Goal: Task Accomplishment & Management: Manage account settings

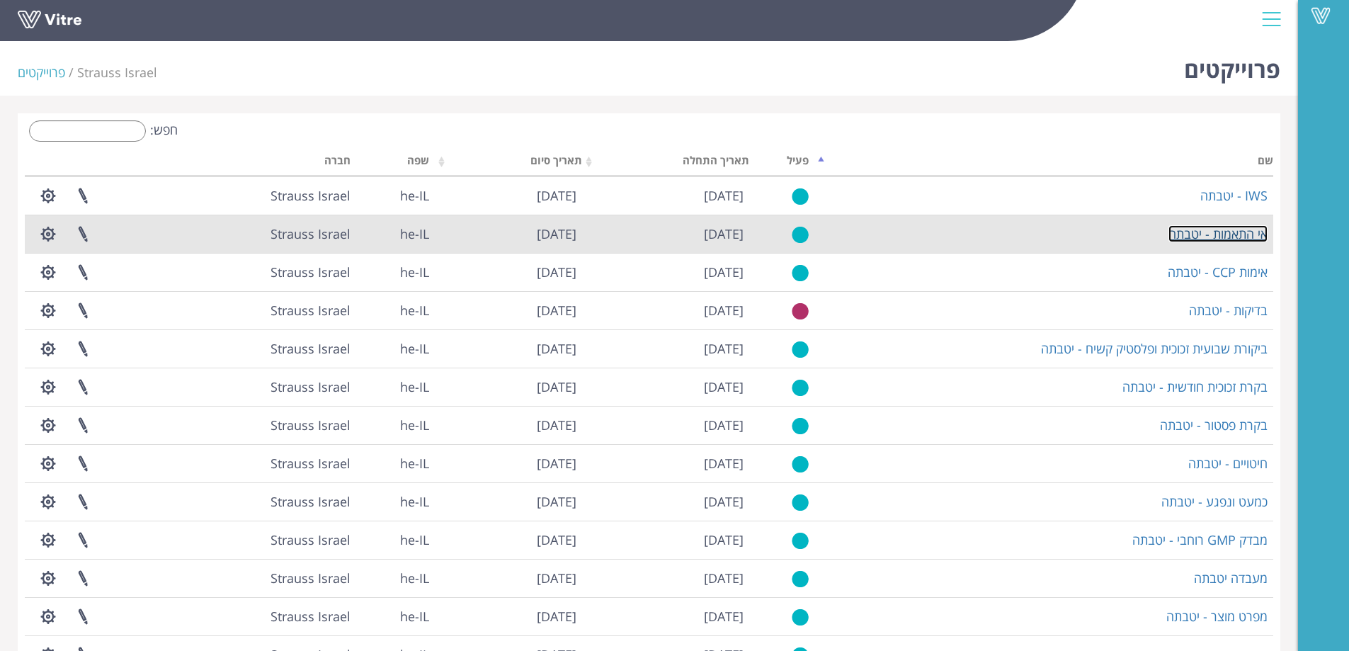
click at [1211, 233] on link "אי התאמות - יטבתה" at bounding box center [1217, 233] width 99 height 17
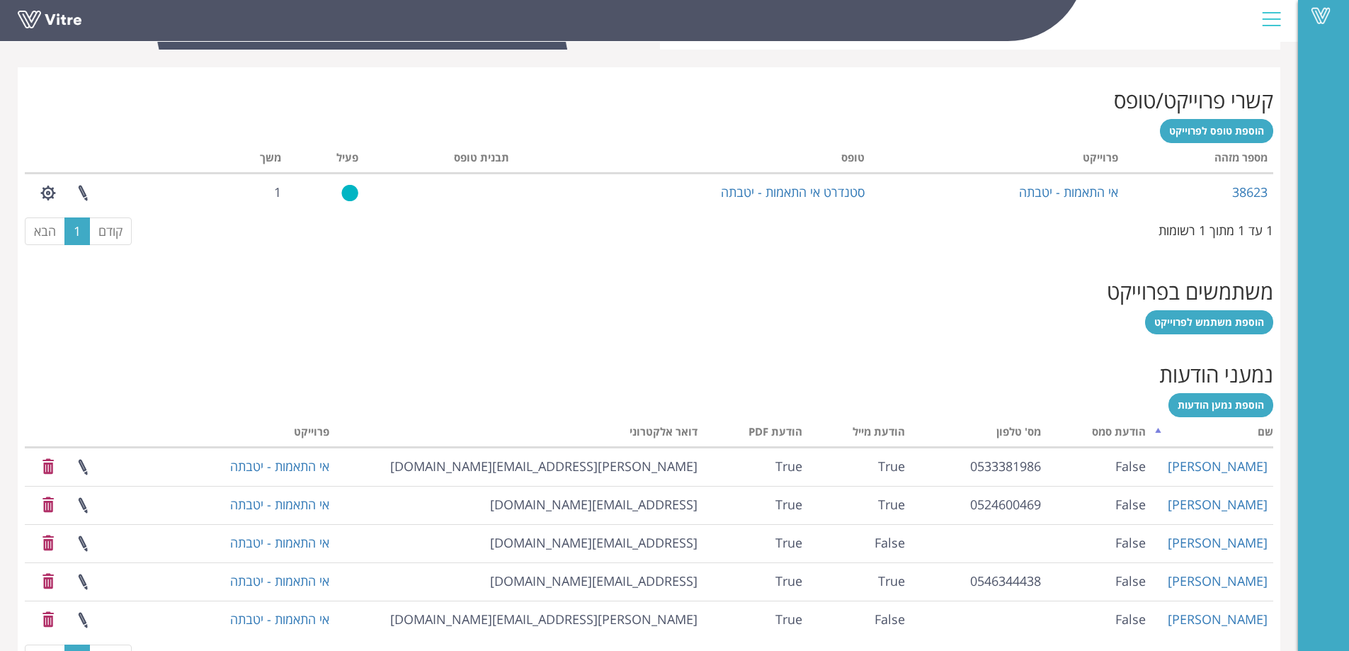
scroll to position [566, 0]
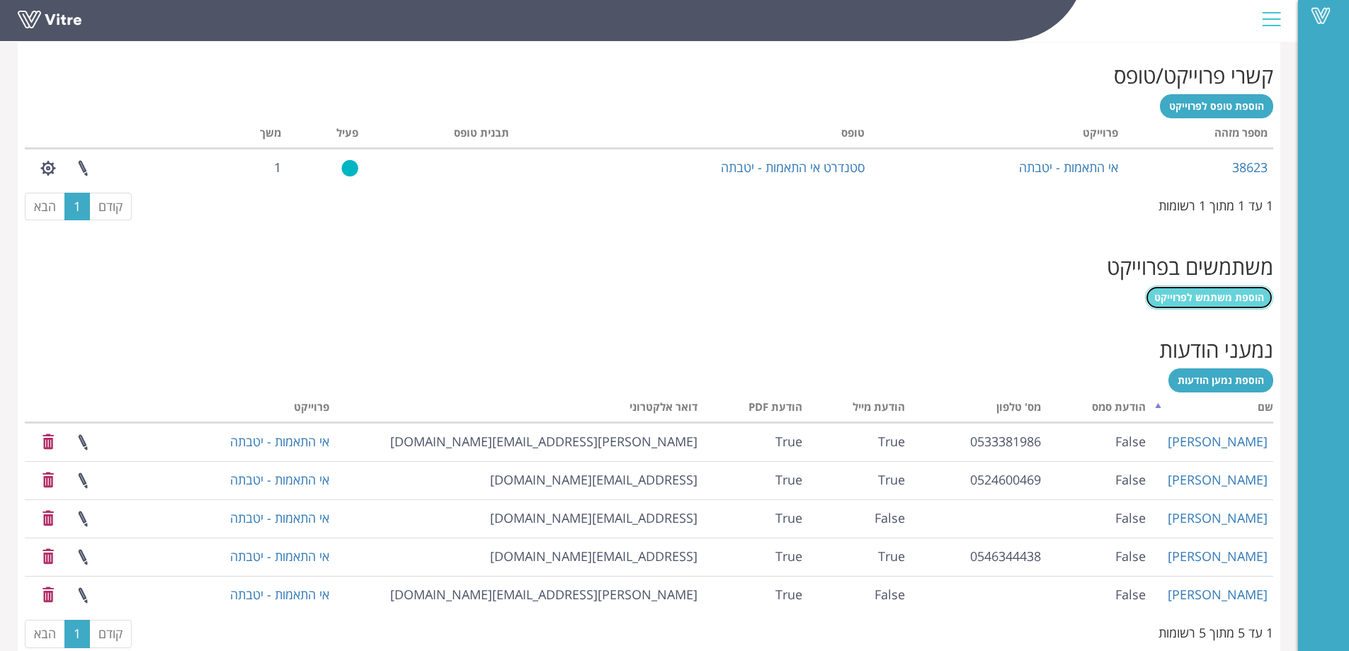
click at [1244, 297] on span "הוספת משתמש לפרוייקט" at bounding box center [1209, 296] width 110 height 13
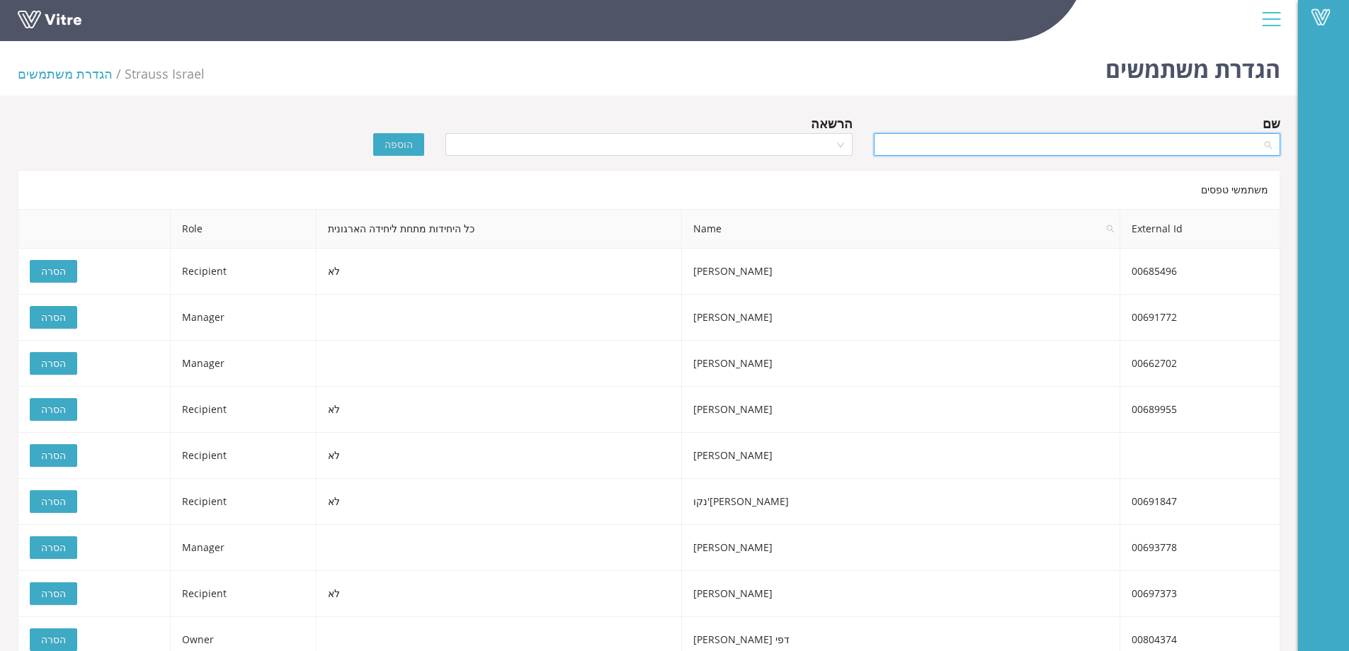
click at [1192, 135] on input "search" at bounding box center [1072, 144] width 380 height 21
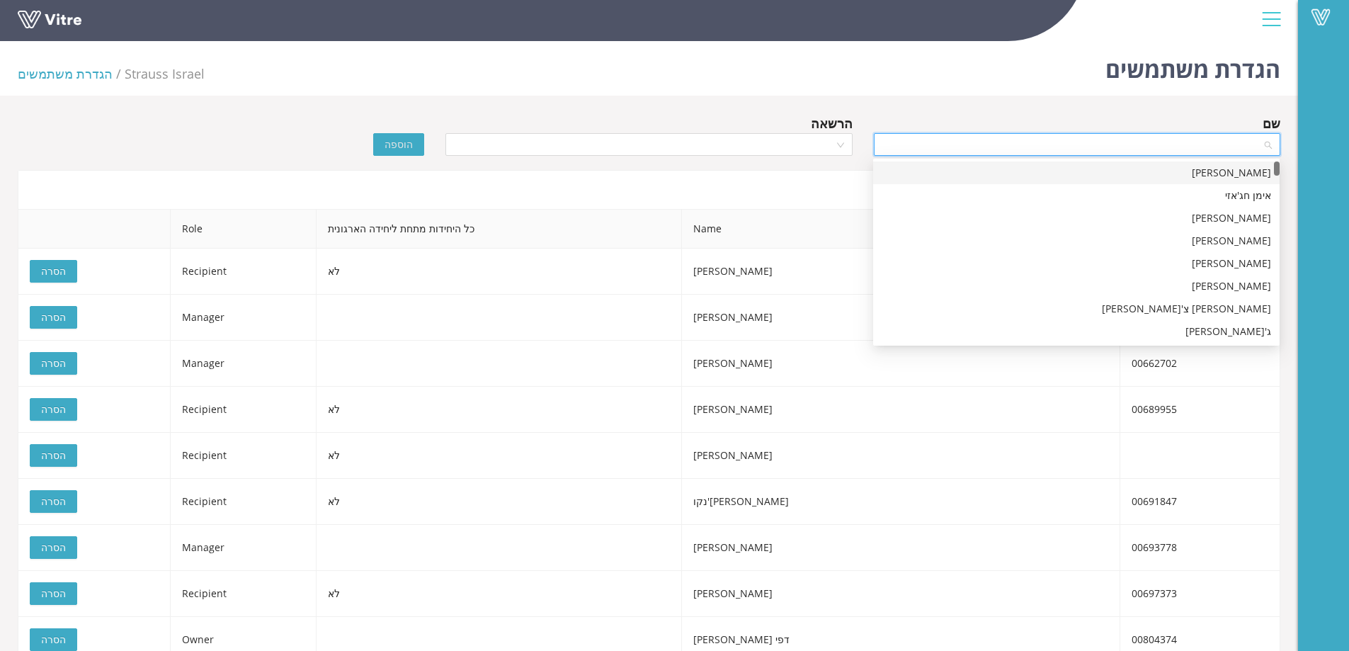
paste input "רפי פנחסי"
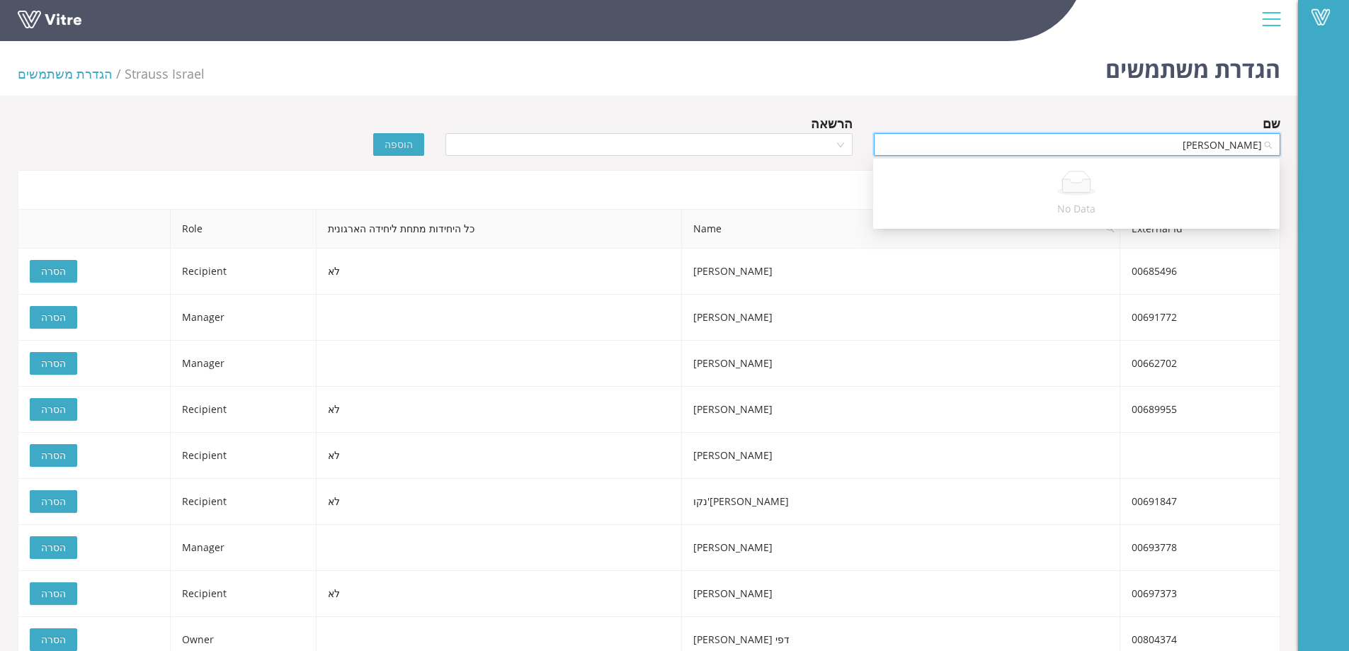
click at [1245, 145] on input "רפי פנחסי" at bounding box center [1072, 144] width 380 height 21
click at [1212, 146] on input "רפי פנחסי" at bounding box center [1072, 144] width 380 height 21
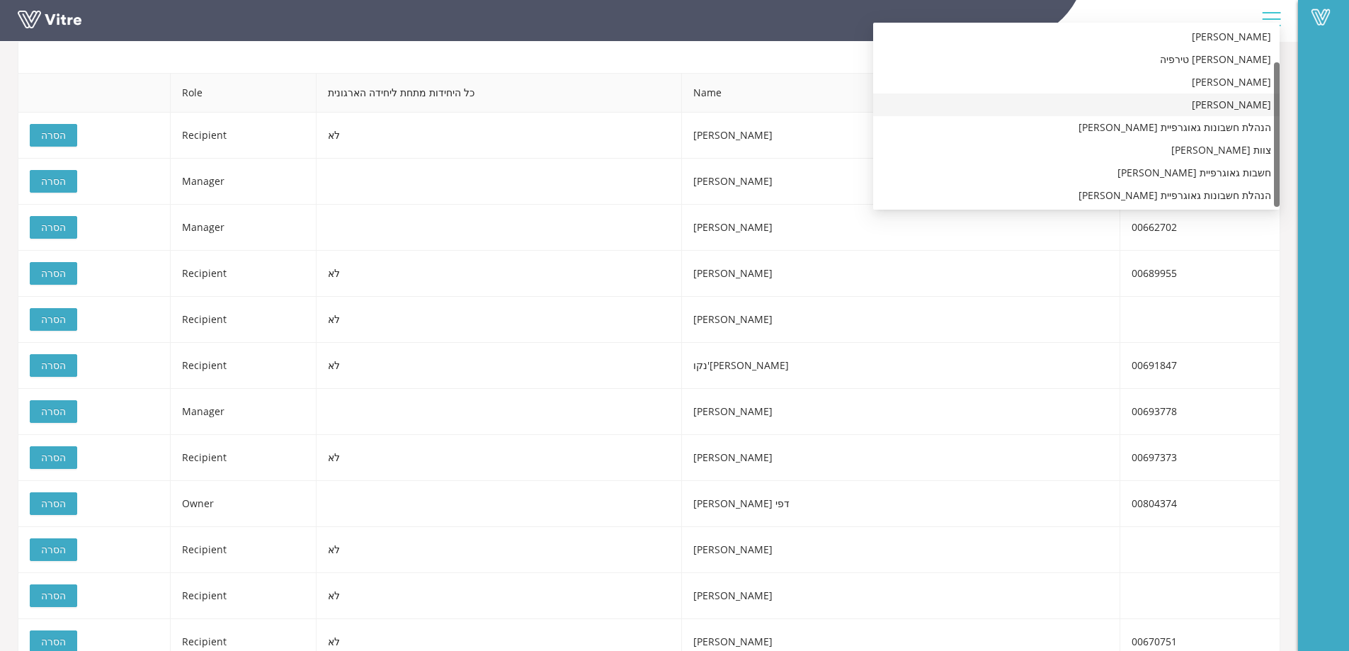
scroll to position [142, 0]
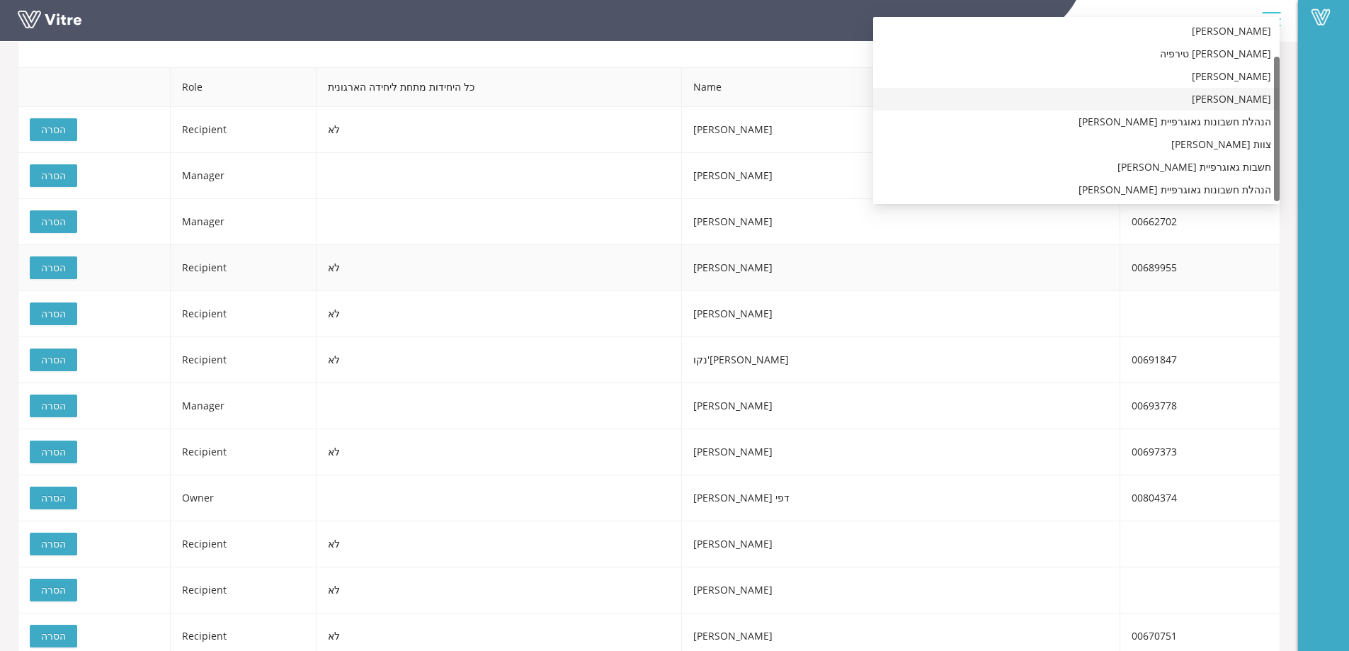
type input "רפי"
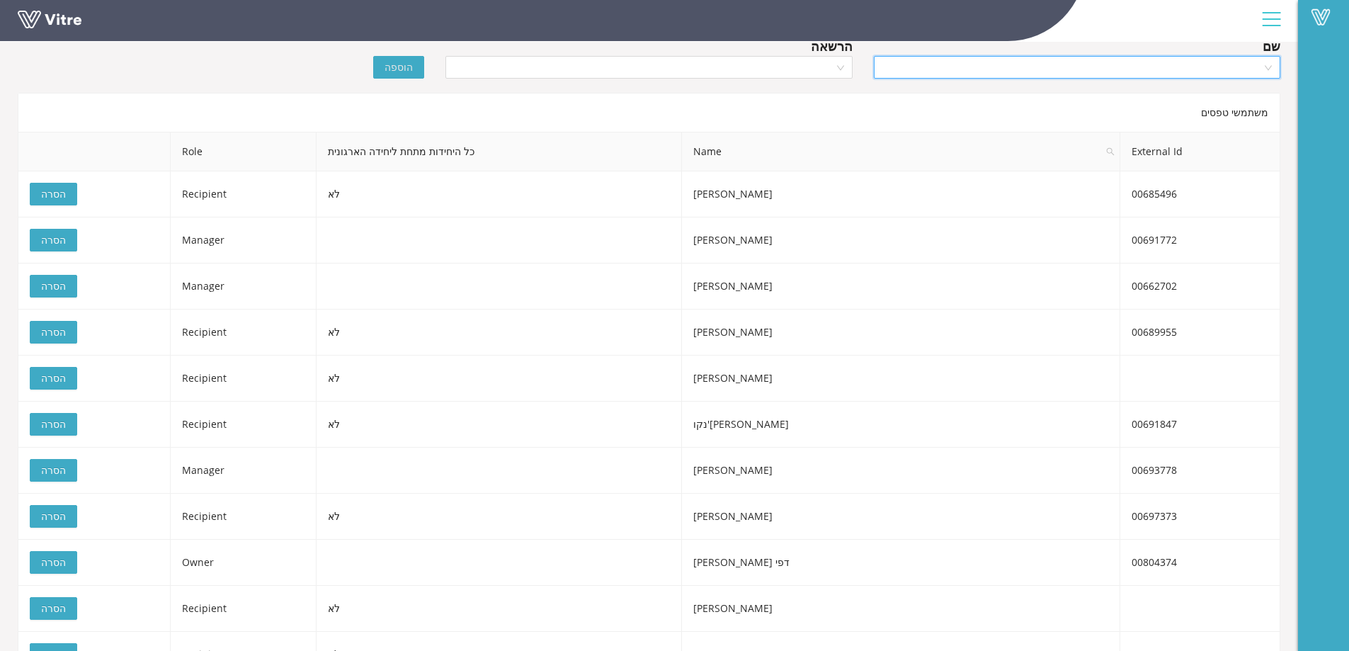
scroll to position [0, 0]
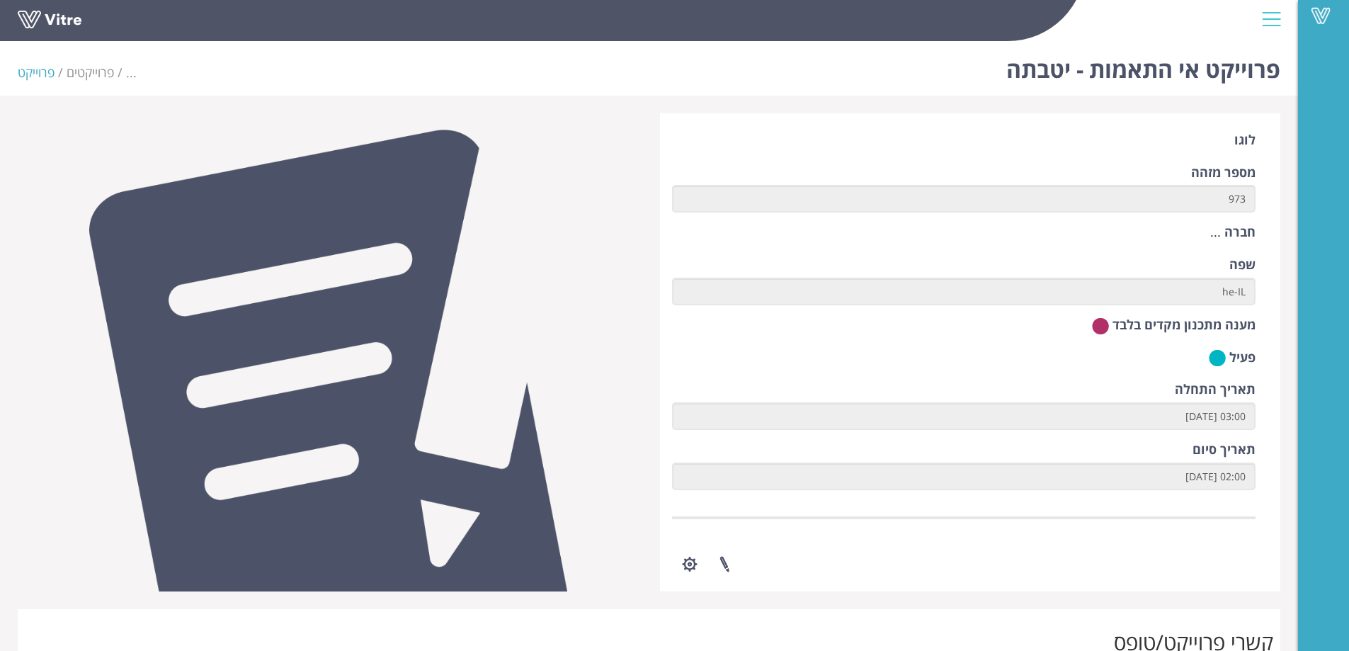
scroll to position [304, 0]
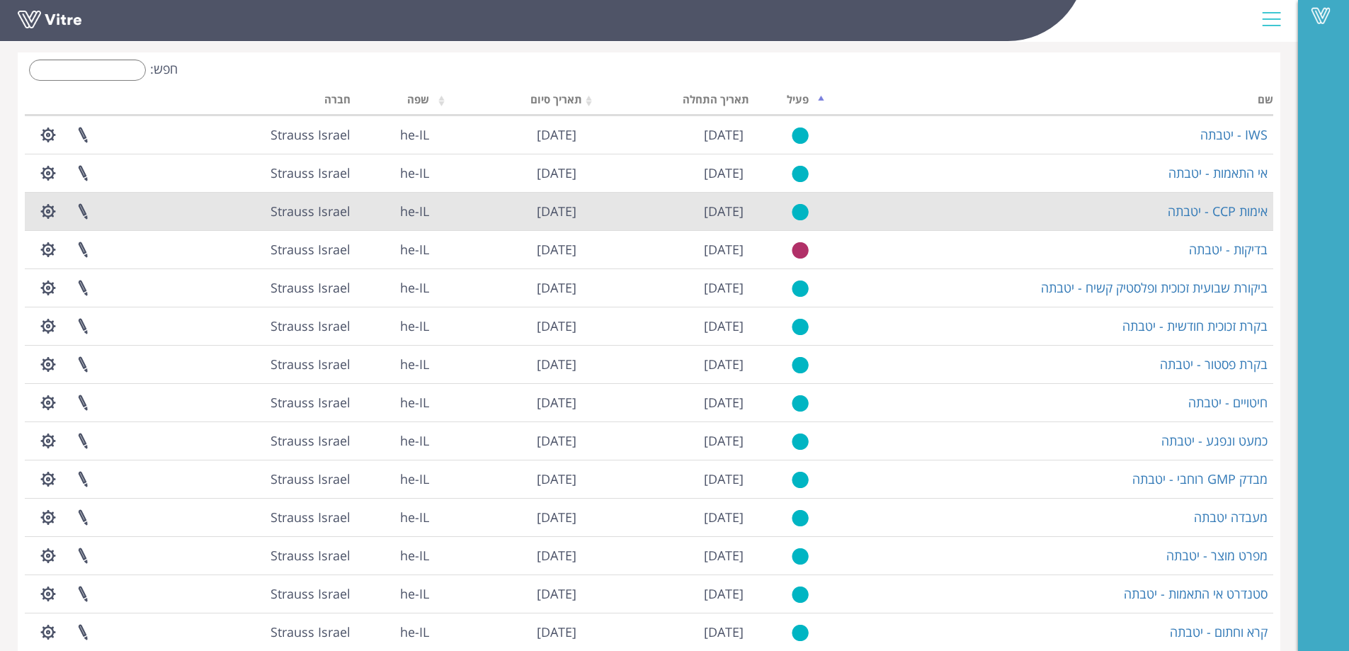
scroll to position [164, 0]
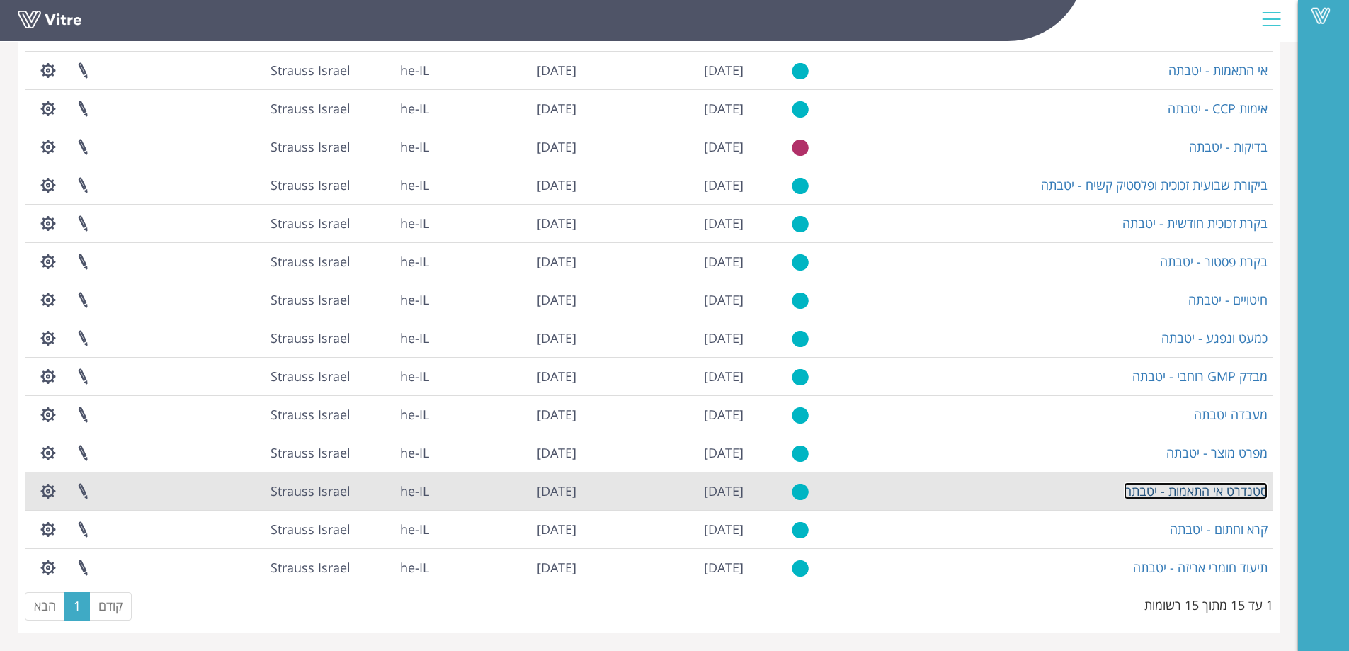
click at [1177, 491] on link "סטנדרט אי התאמות - יטבתה" at bounding box center [1196, 490] width 144 height 17
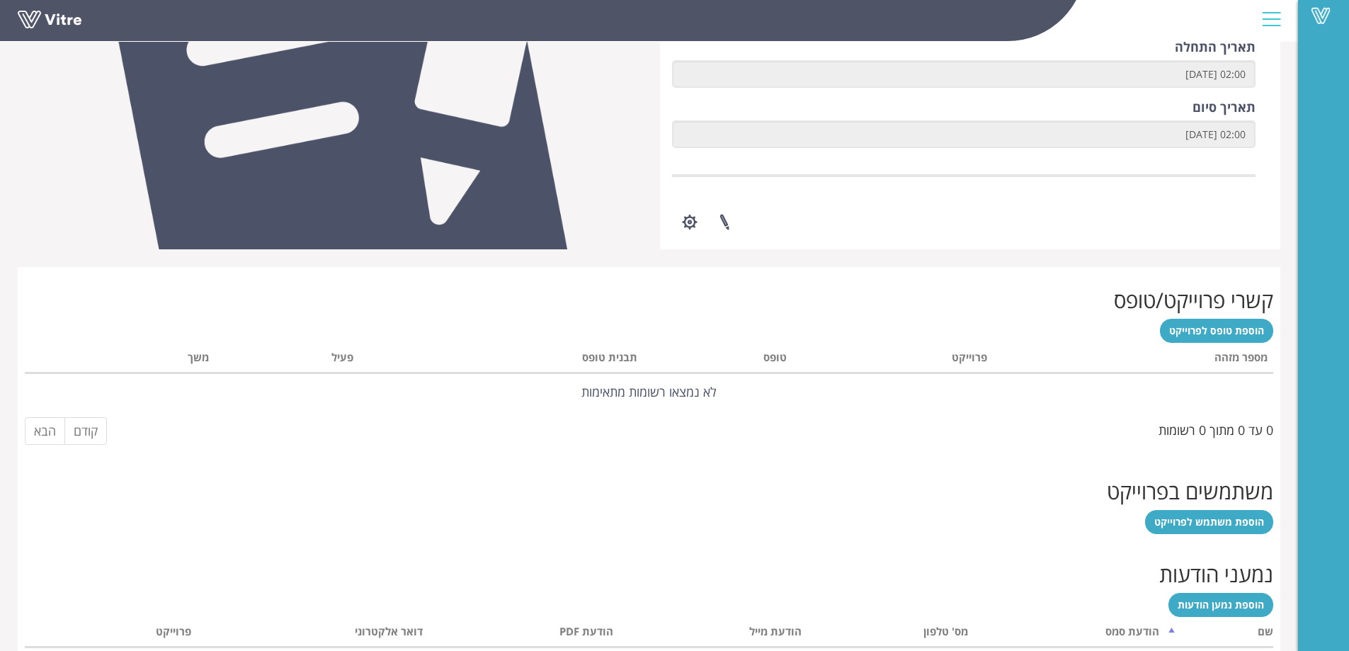
scroll to position [299, 0]
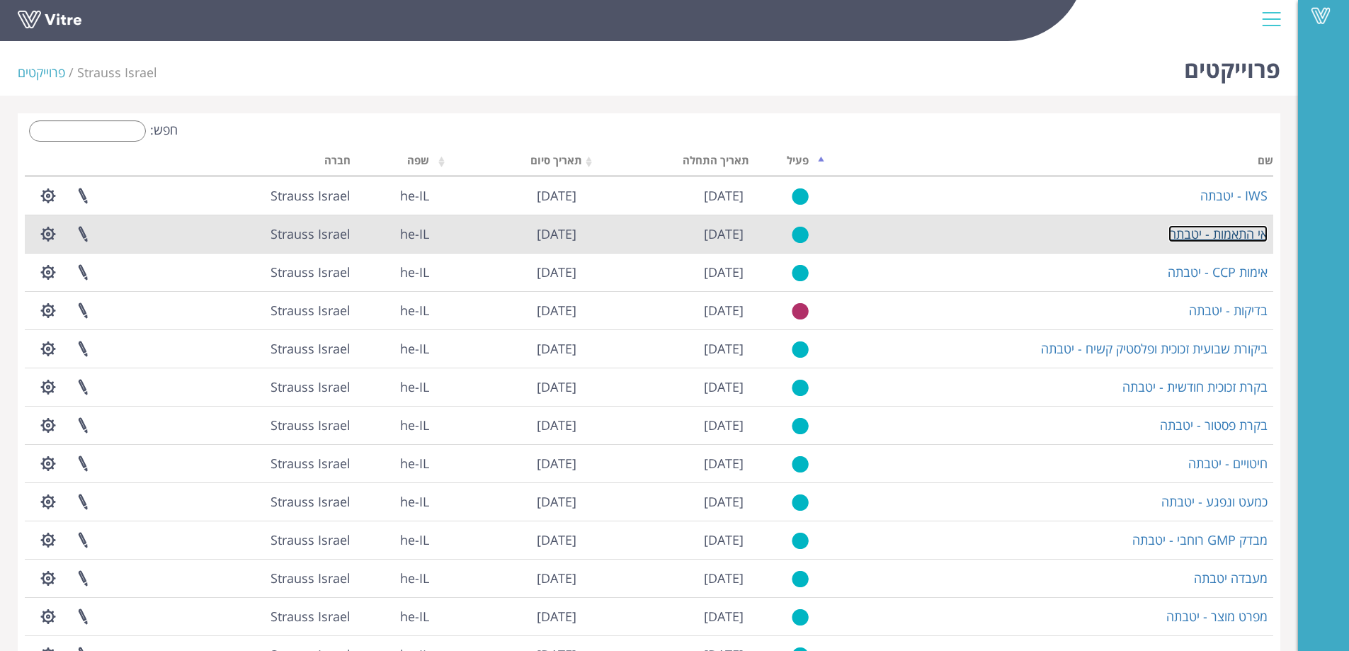
click at [1252, 232] on link "אי התאמות - יטבתה" at bounding box center [1217, 233] width 99 height 17
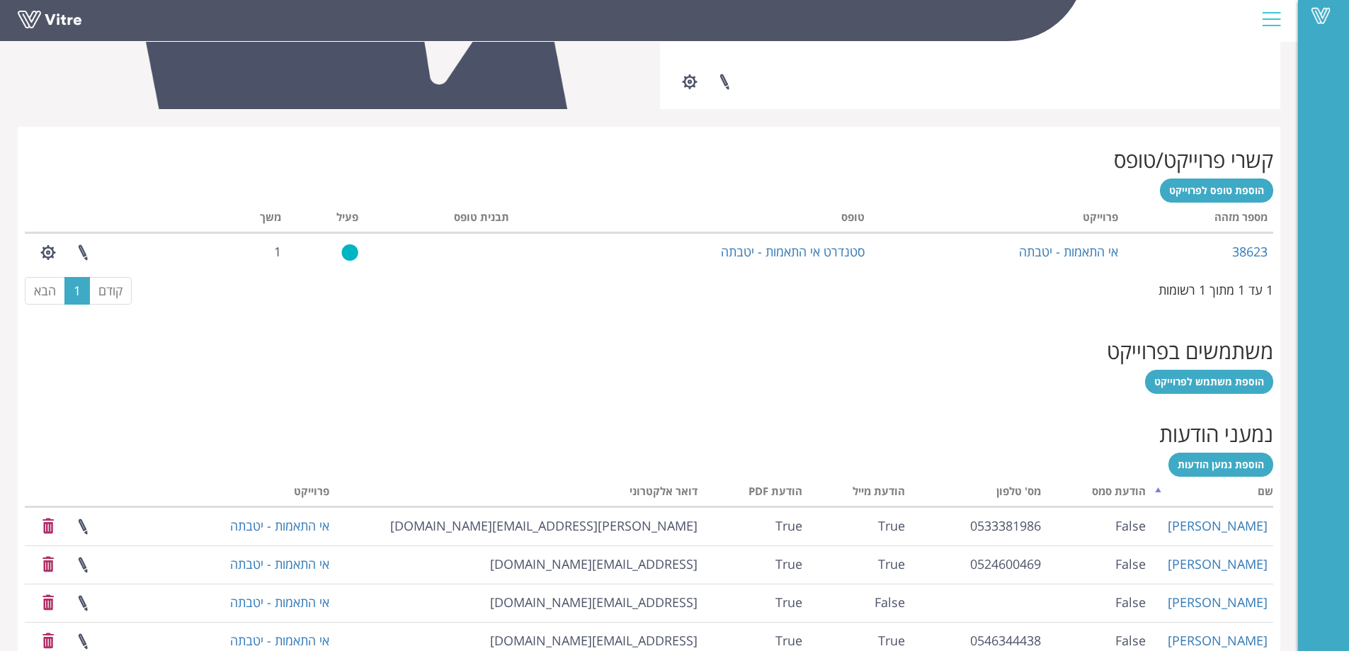
scroll to position [594, 0]
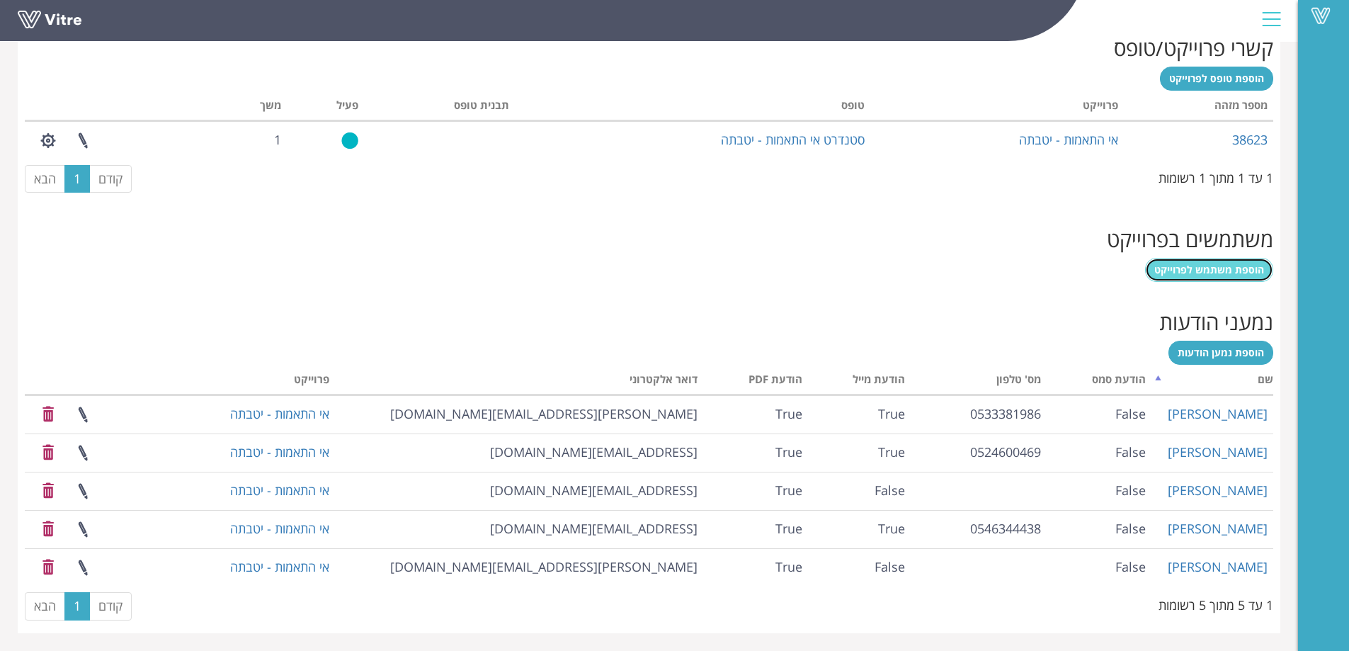
click at [1229, 264] on span "הוספת משתמש לפרוייקט" at bounding box center [1209, 269] width 110 height 13
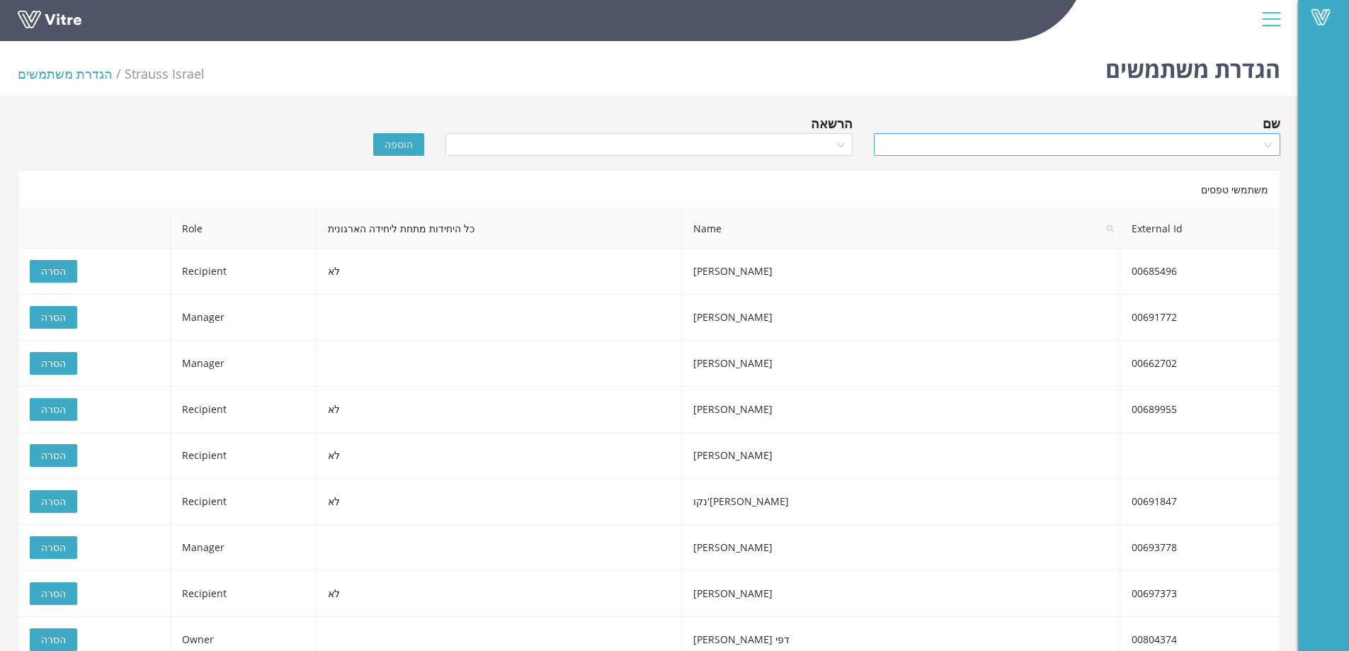
click at [1140, 144] on input "search" at bounding box center [1072, 144] width 380 height 21
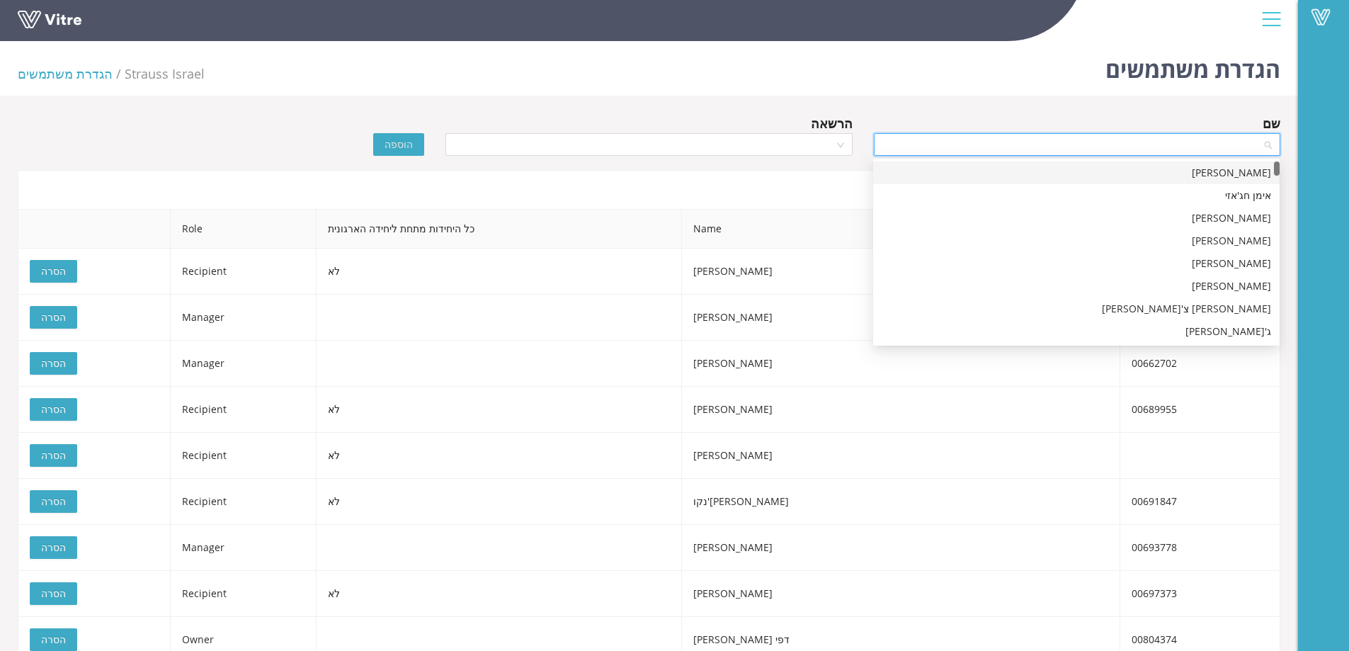
paste input "[PERSON_NAME] [PERSON_NAME]"
type input "[PERSON_NAME] [PERSON_NAME]"
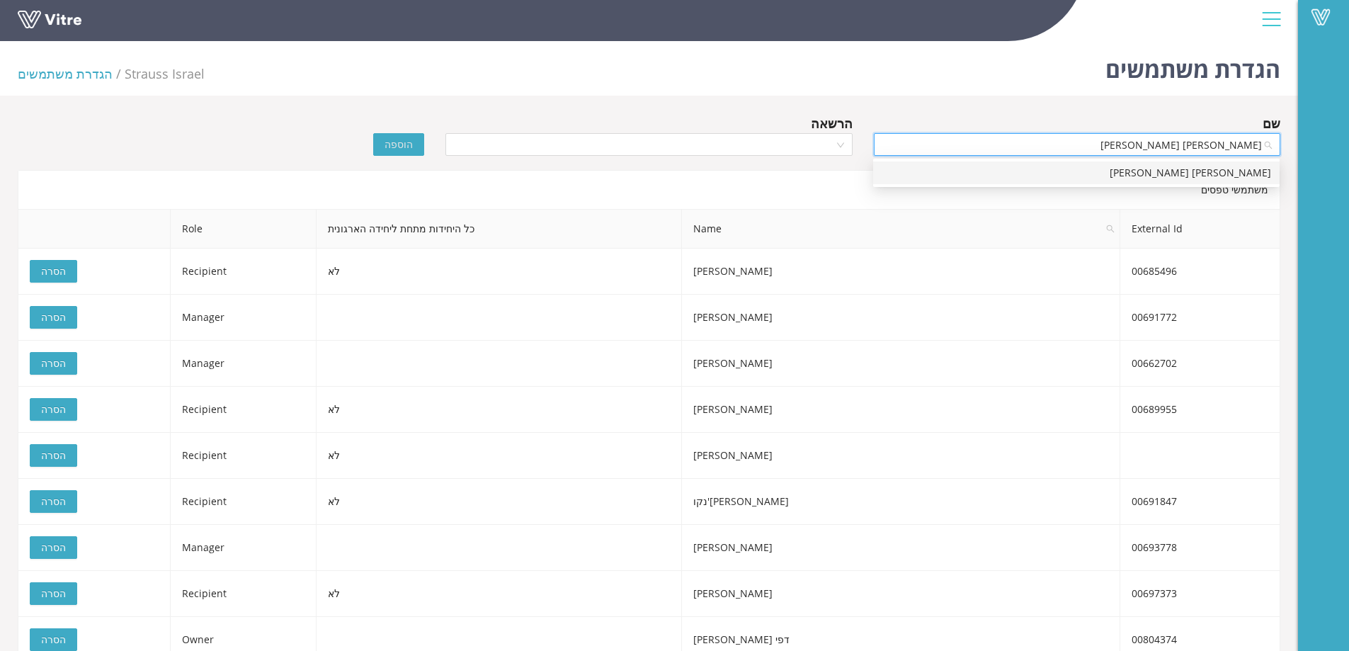
click at [1149, 172] on div "[PERSON_NAME] [PERSON_NAME]" at bounding box center [1076, 173] width 389 height 16
click at [793, 137] on input "search" at bounding box center [644, 144] width 380 height 21
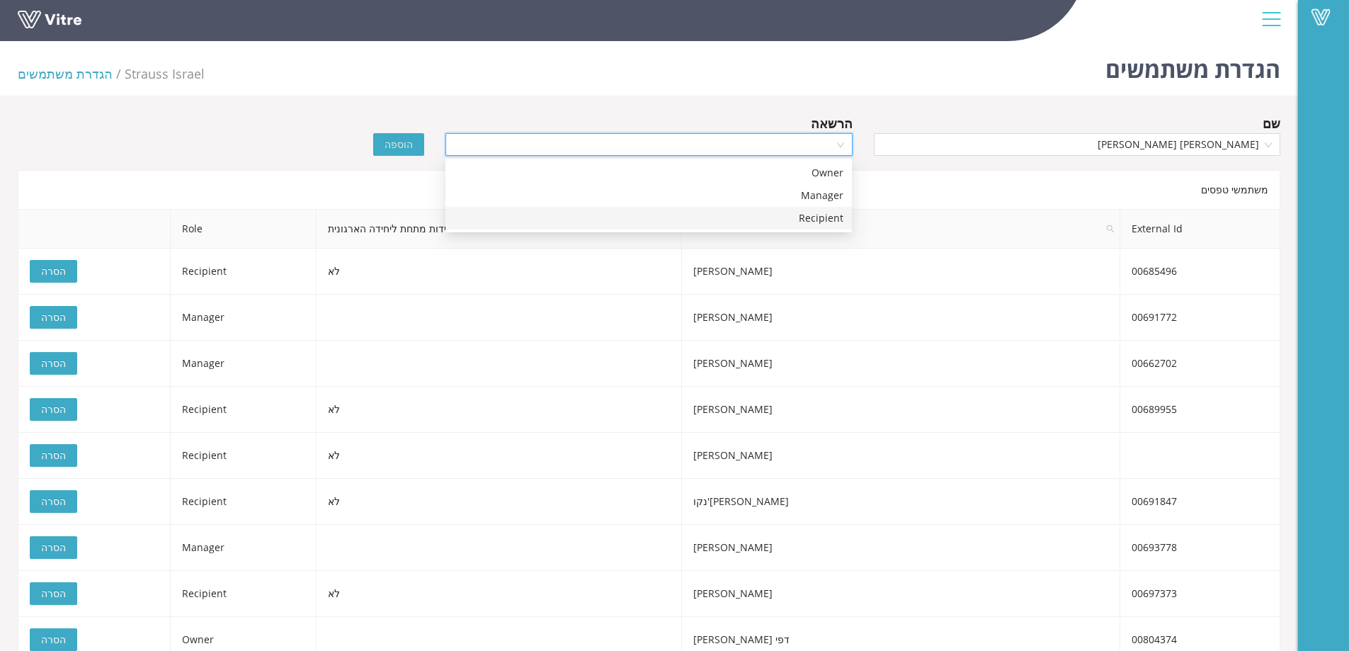
click at [798, 219] on div "Recipient" at bounding box center [648, 218] width 389 height 16
click at [375, 147] on div "הוספה" at bounding box center [328, 134] width 214 height 42
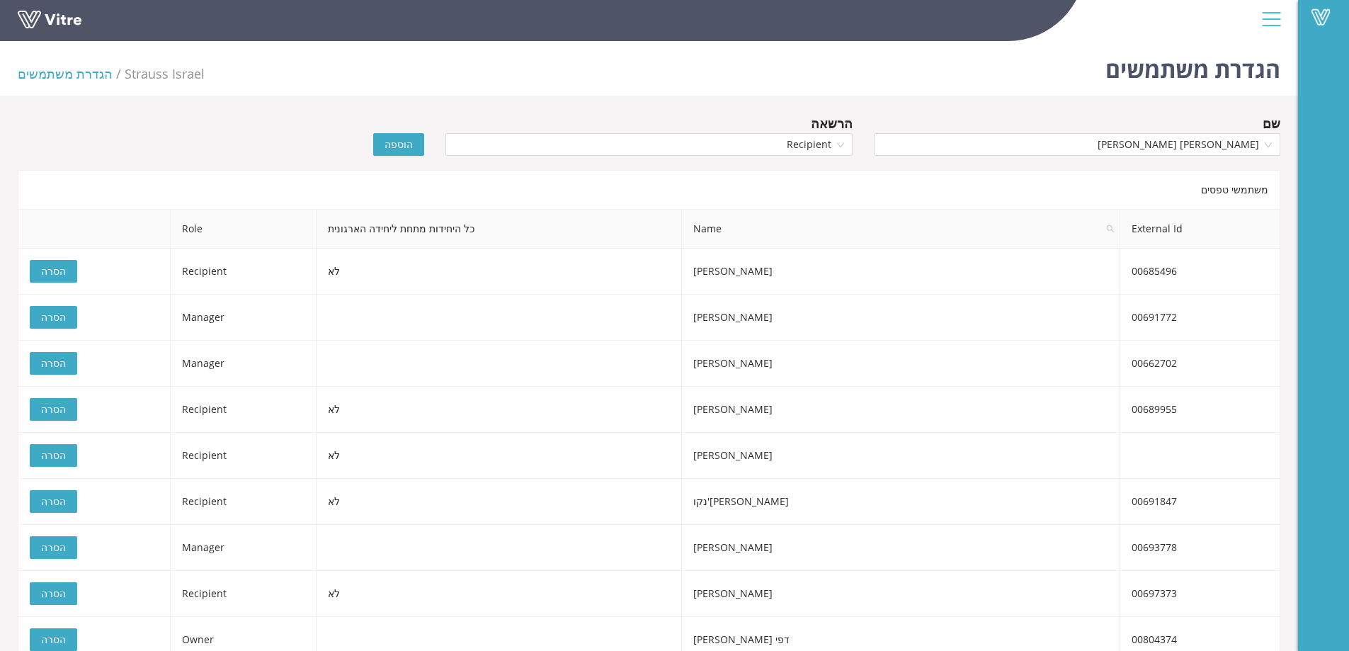
click at [392, 151] on span "הוספה" at bounding box center [398, 145] width 28 height 16
